Goal: Find specific page/section: Find specific page/section

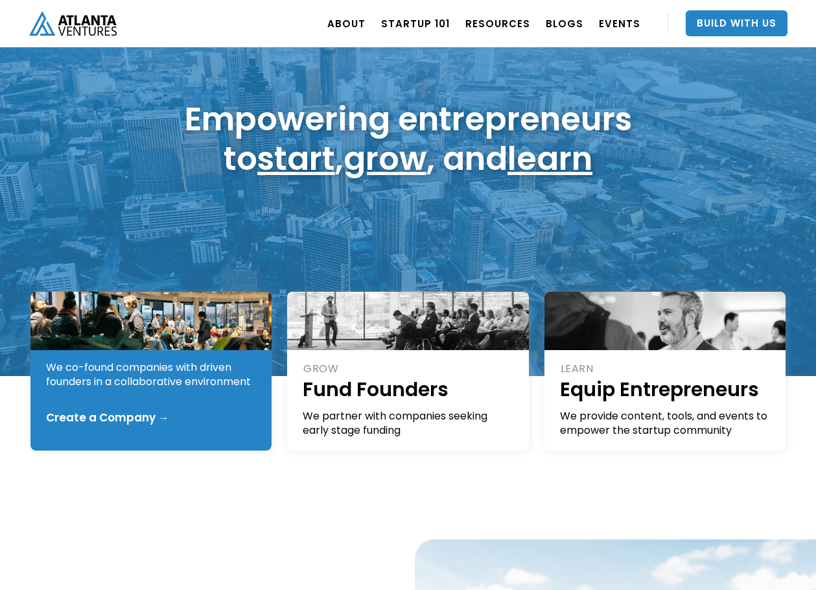
scroll to position [65, 0]
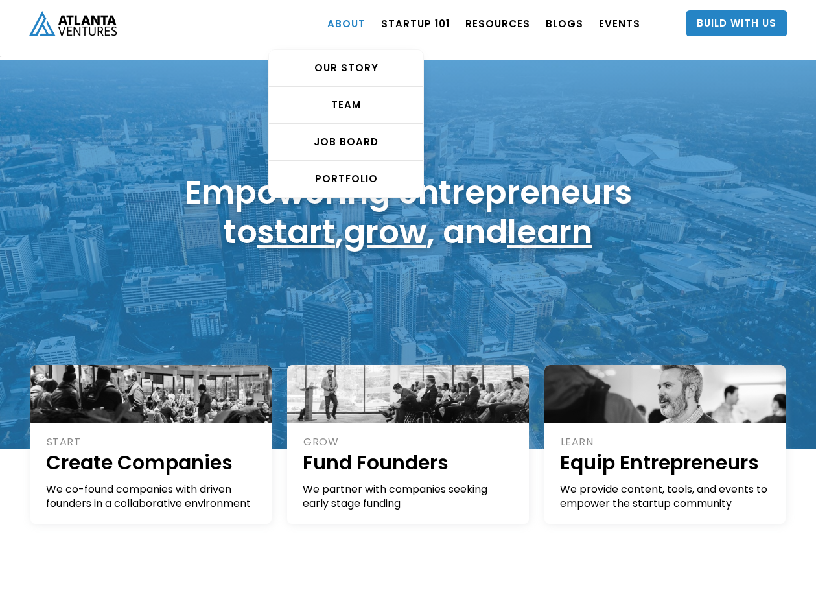
click at [356, 21] on link "ABOUT" at bounding box center [346, 23] width 38 height 36
